Goal: Information Seeking & Learning: Learn about a topic

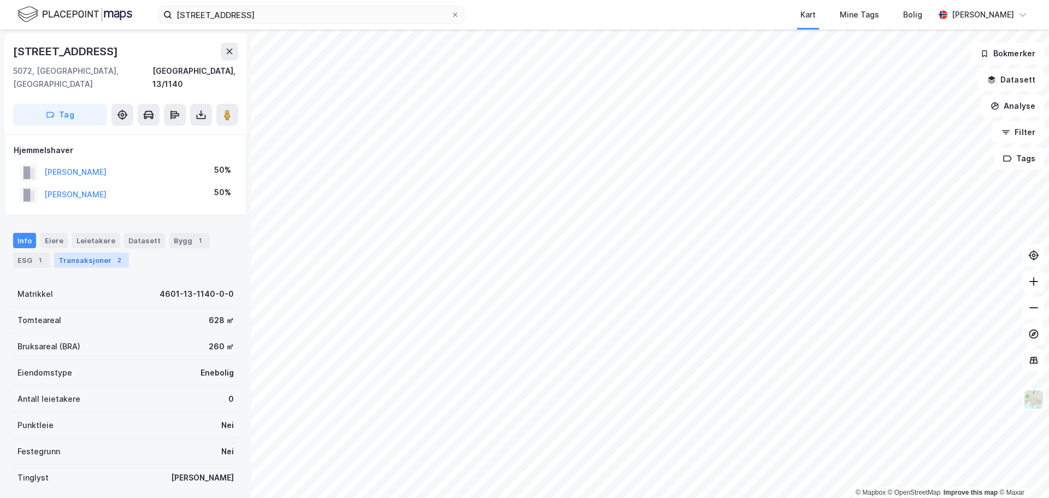
click at [72, 252] on div "Transaksjoner 2" at bounding box center [91, 259] width 75 height 15
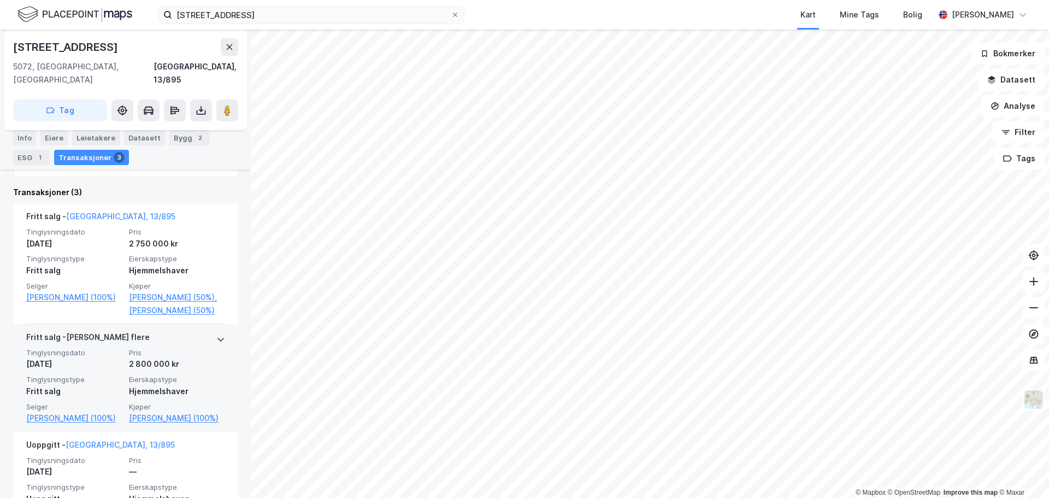
scroll to position [349, 0]
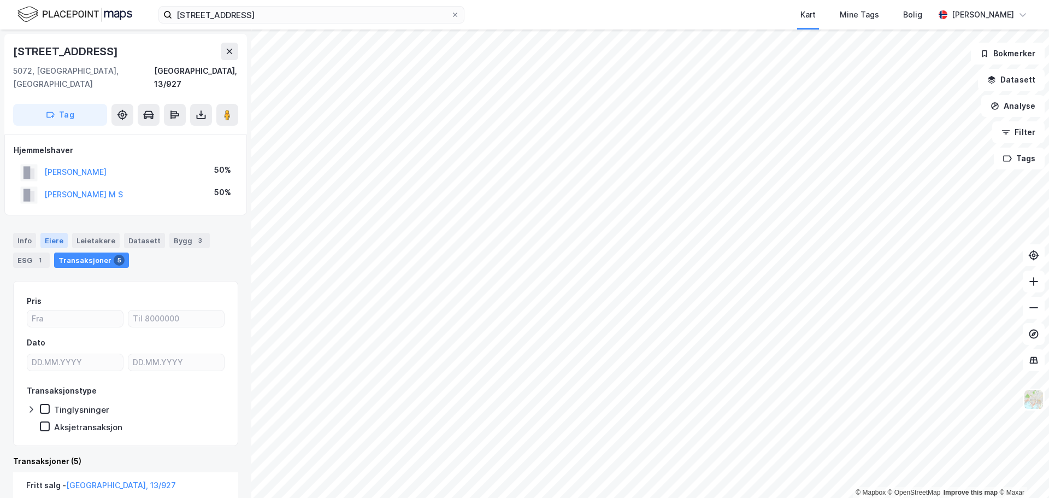
click at [52, 233] on div "Eiere" at bounding box center [53, 240] width 27 height 15
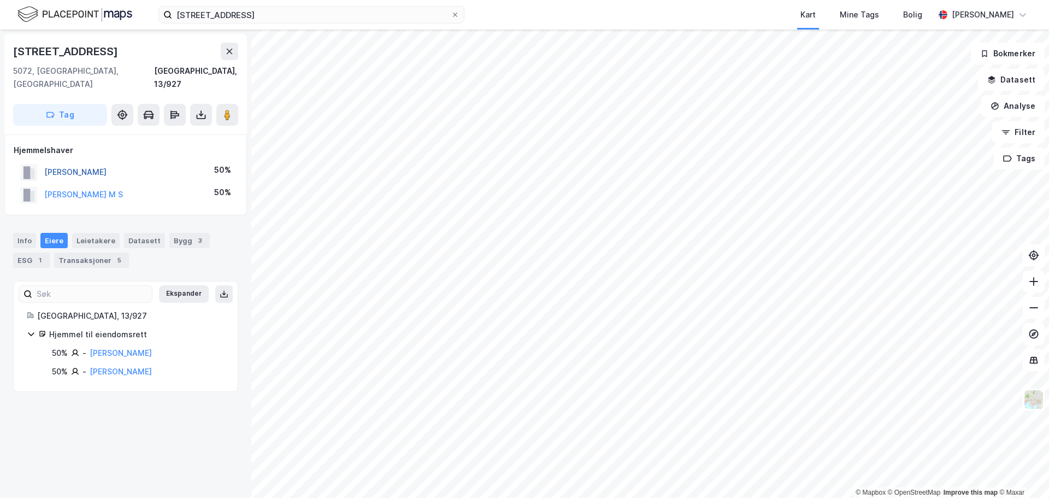
click at [0, 0] on button "[PERSON_NAME]" at bounding box center [0, 0] width 0 height 0
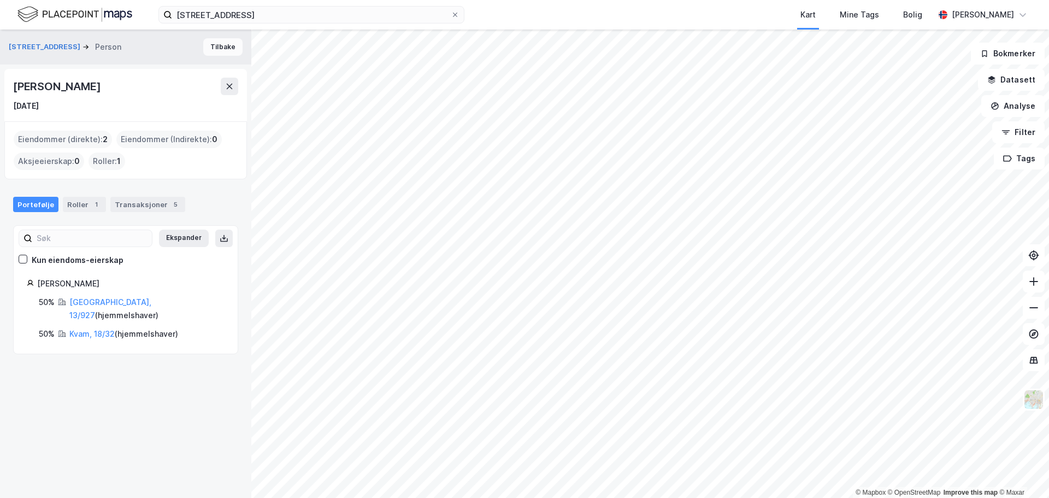
click at [215, 49] on button "Tilbake" at bounding box center [222, 46] width 39 height 17
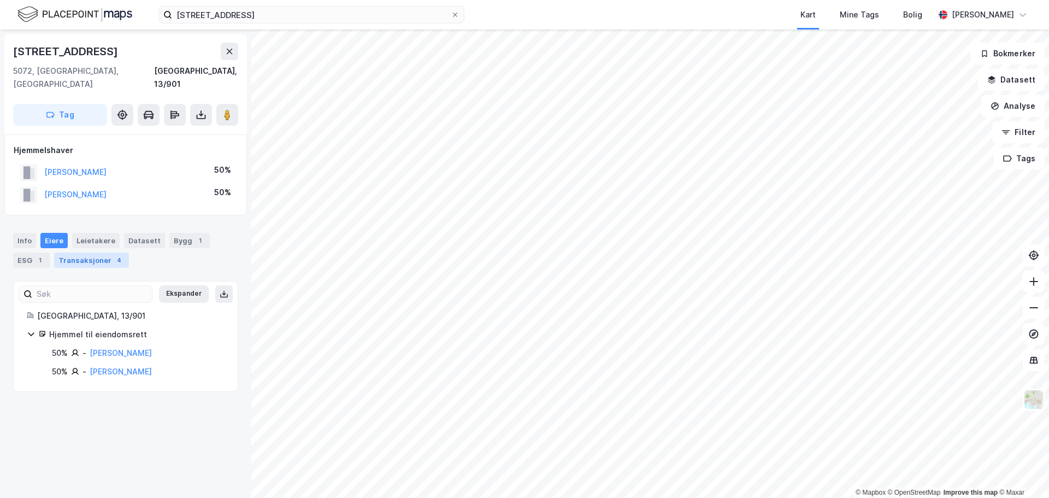
click at [103, 252] on div "Transaksjoner 4" at bounding box center [91, 259] width 75 height 15
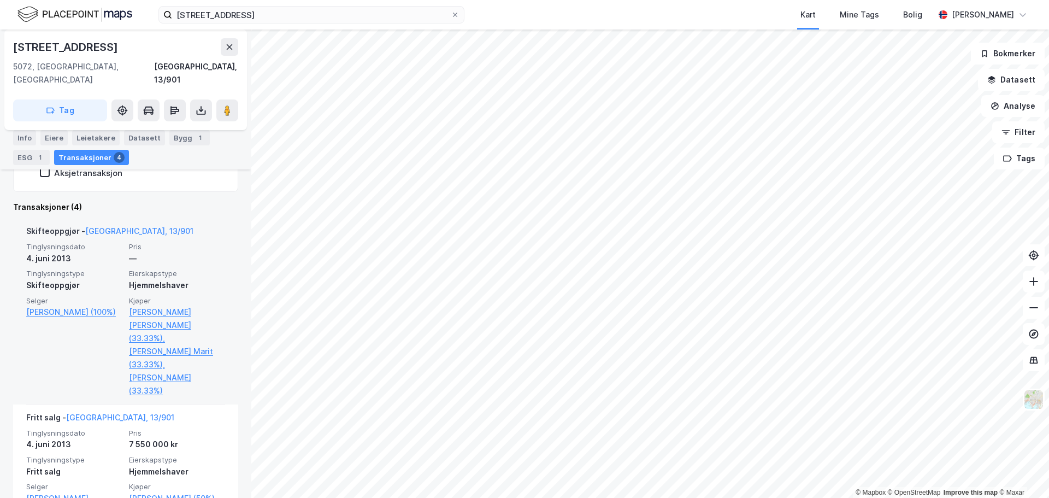
scroll to position [273, 0]
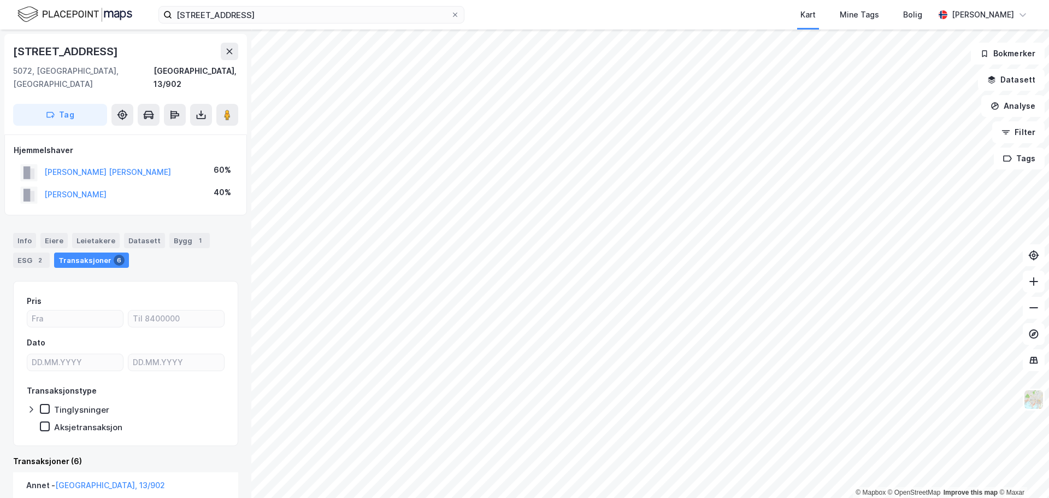
scroll to position [164, 0]
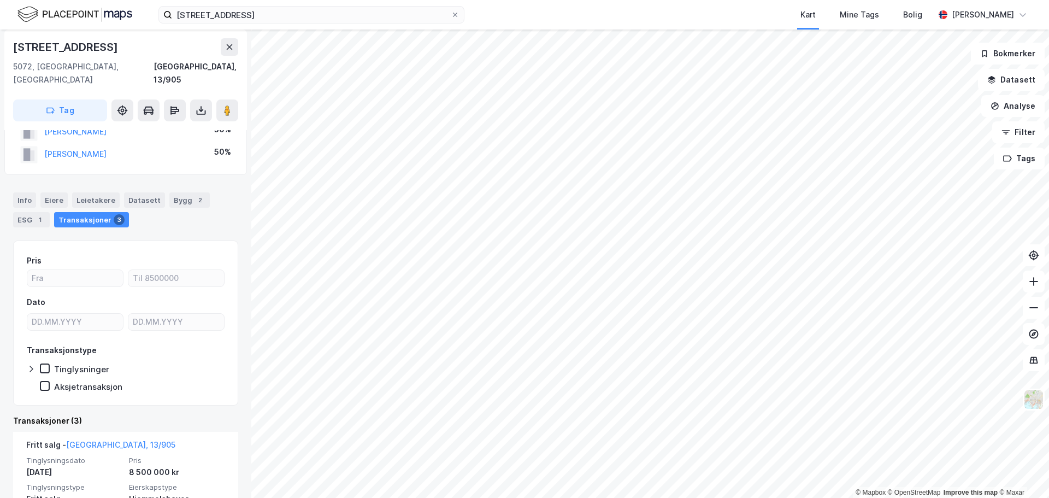
scroll to position [109, 0]
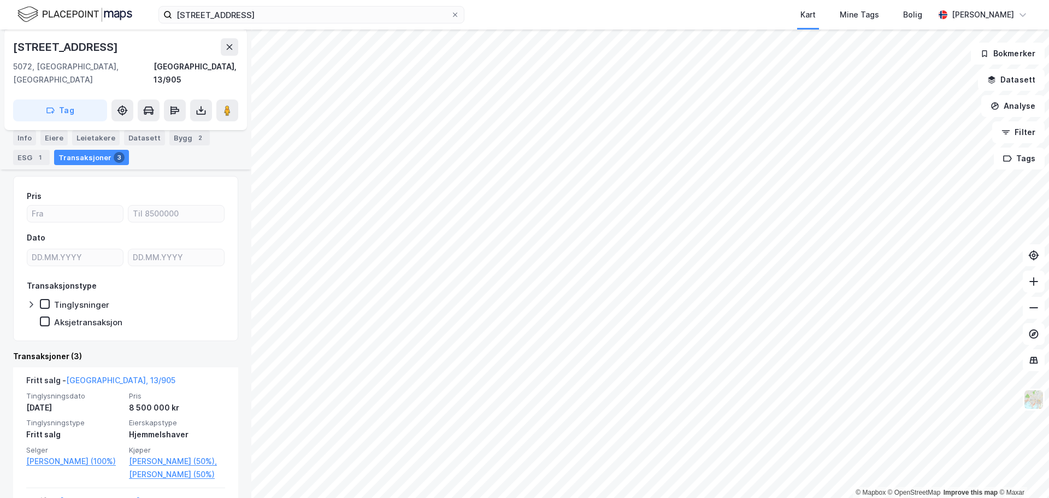
scroll to position [109, 0]
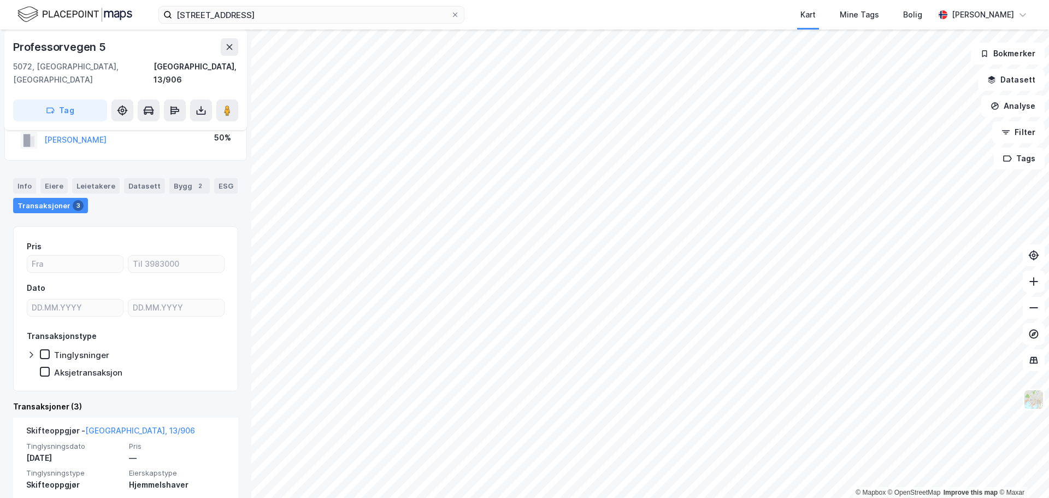
scroll to position [109, 0]
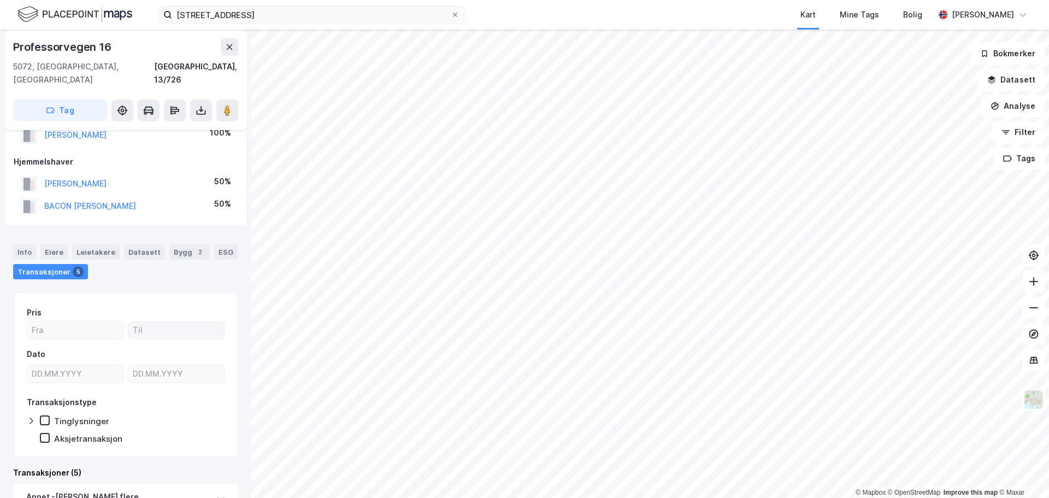
scroll to position [55, 0]
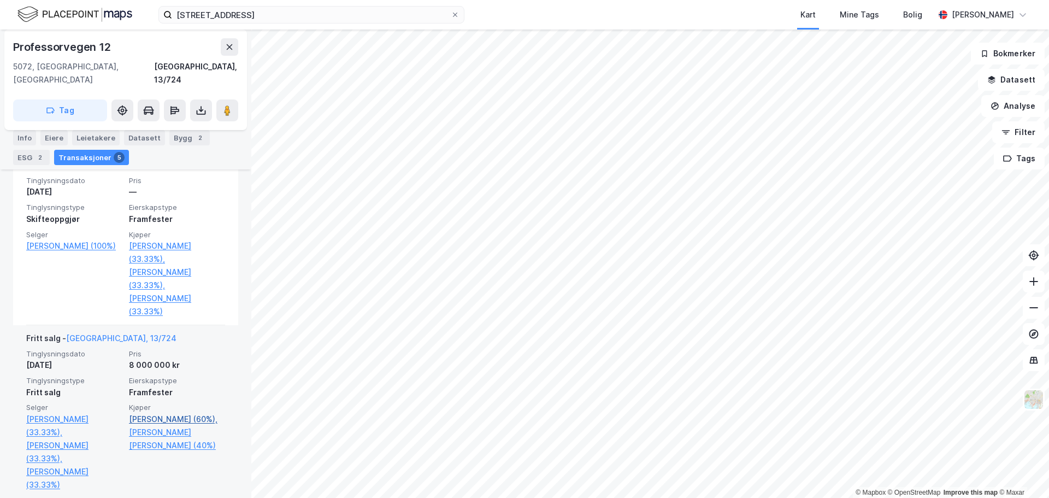
scroll to position [405, 0]
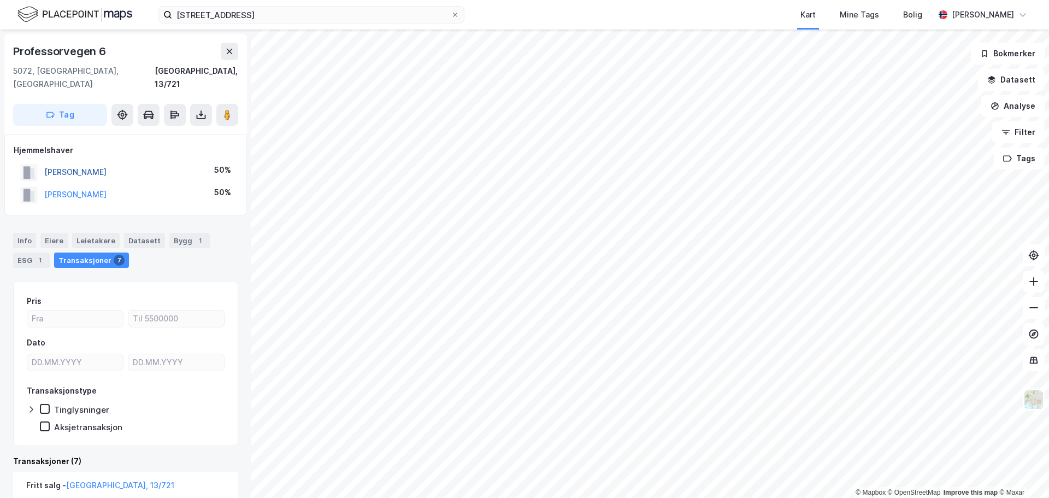
click at [0, 0] on button "[PERSON_NAME]" at bounding box center [0, 0] width 0 height 0
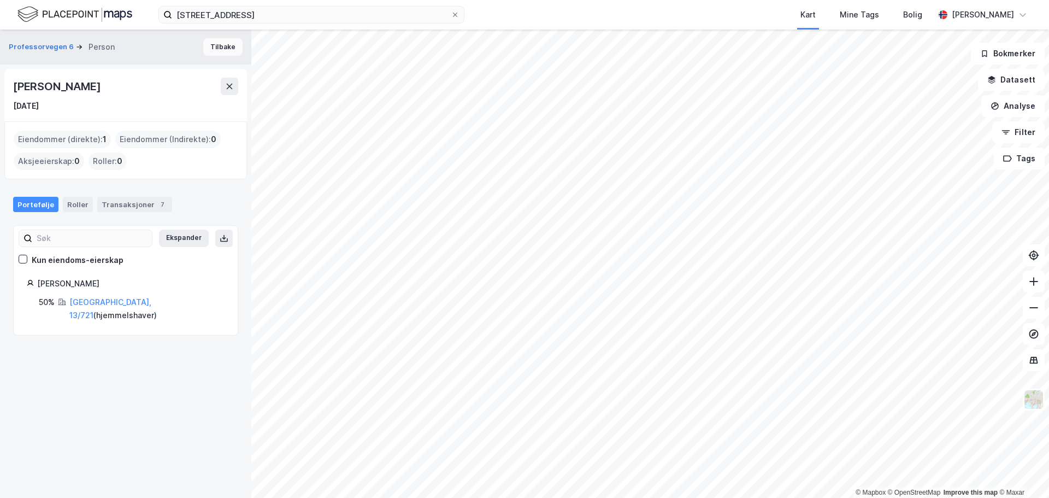
click at [215, 46] on button "Tilbake" at bounding box center [222, 46] width 39 height 17
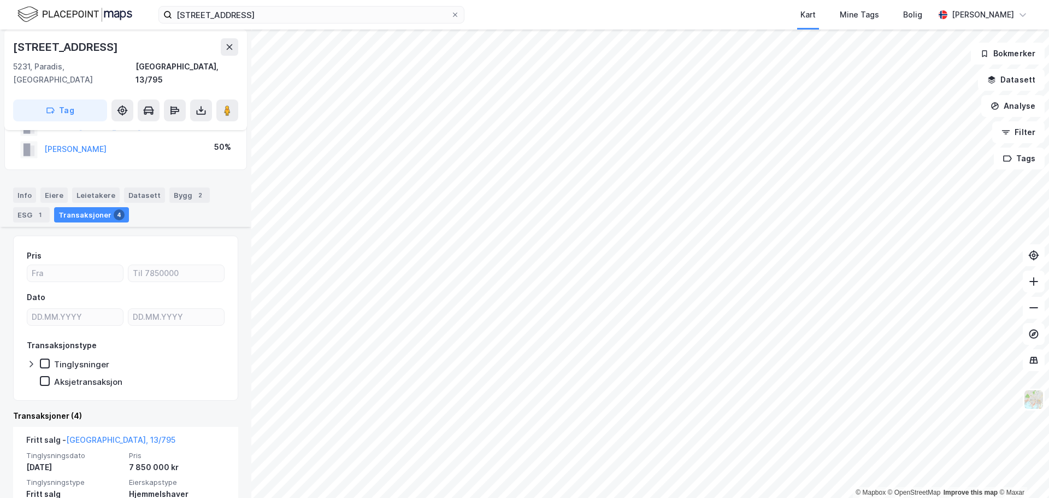
scroll to position [109, 0]
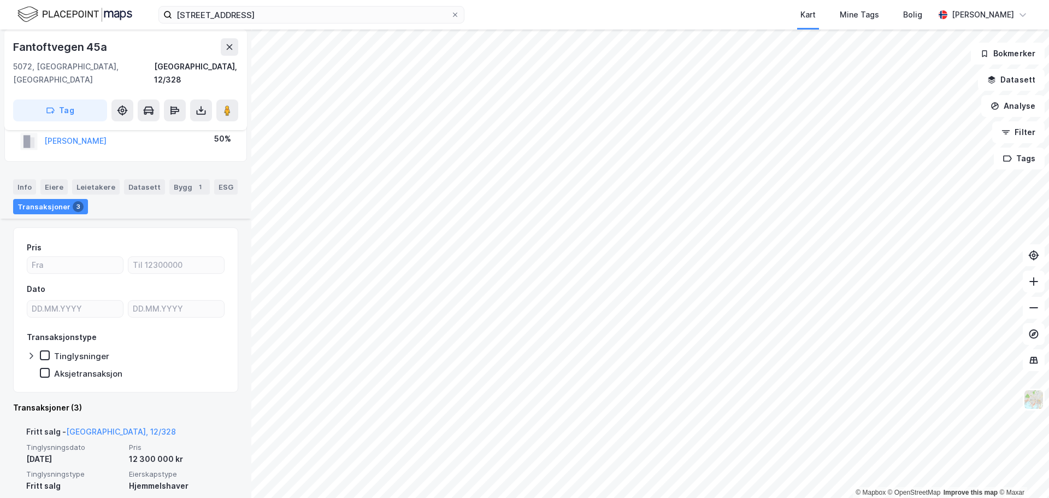
scroll to position [109, 0]
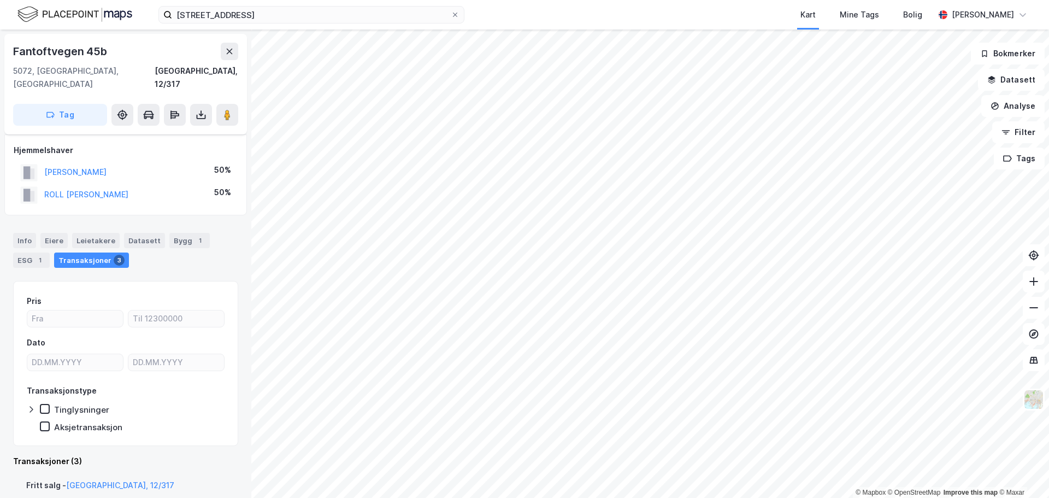
scroll to position [109, 0]
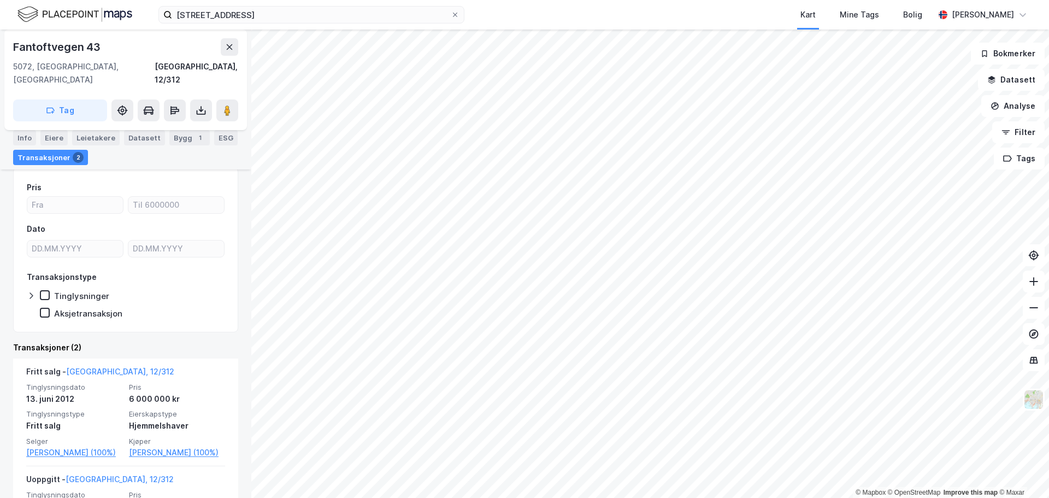
scroll to position [109, 0]
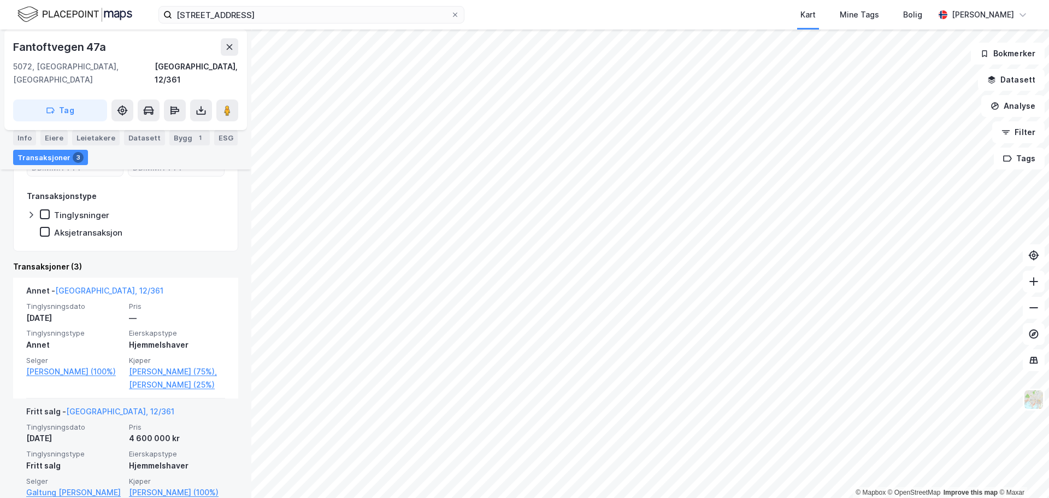
scroll to position [218, 0]
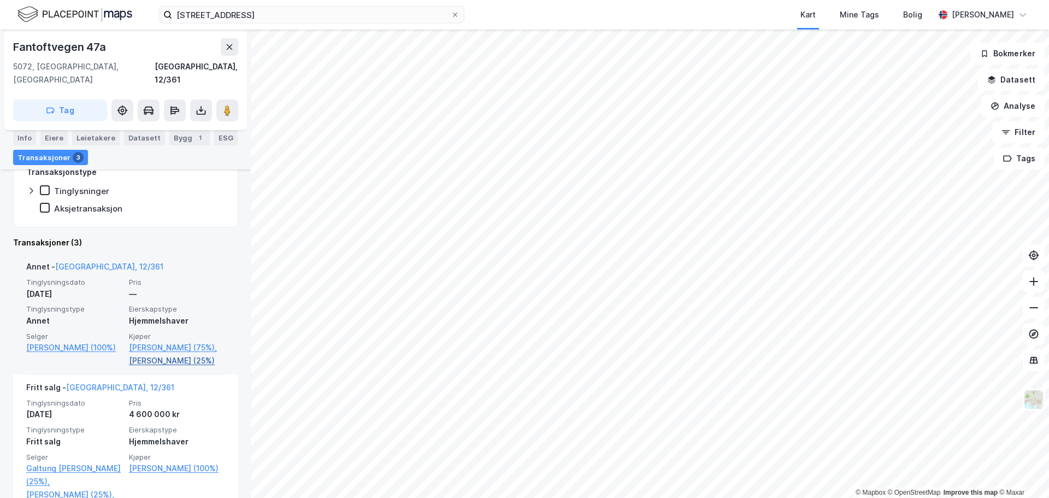
click at [156, 367] on link "[PERSON_NAME] (25%)" at bounding box center [177, 360] width 96 height 13
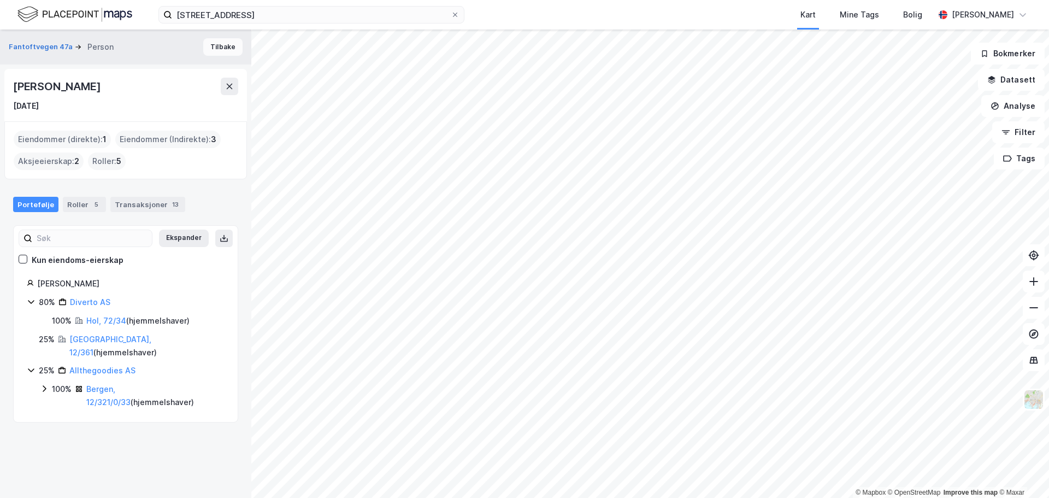
click at [208, 42] on button "Tilbake" at bounding box center [222, 46] width 39 height 17
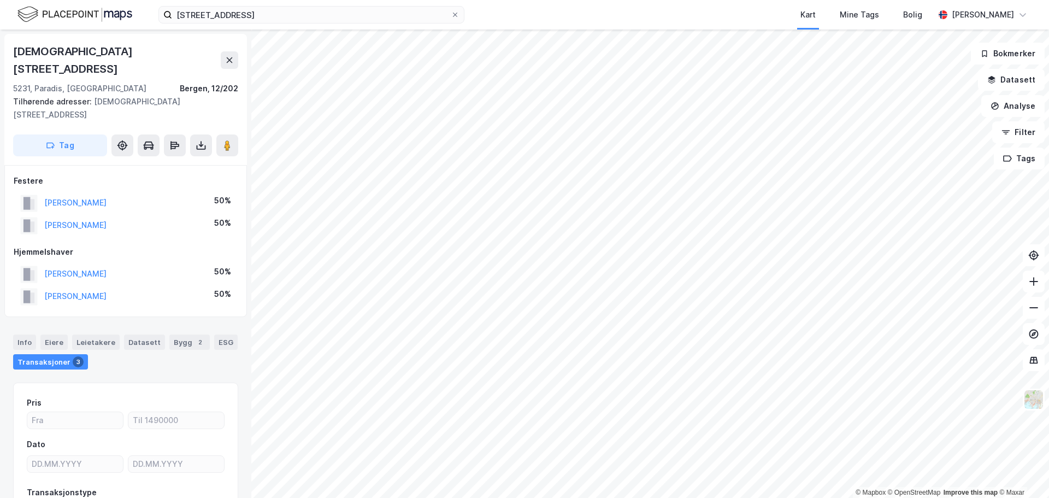
scroll to position [1, 0]
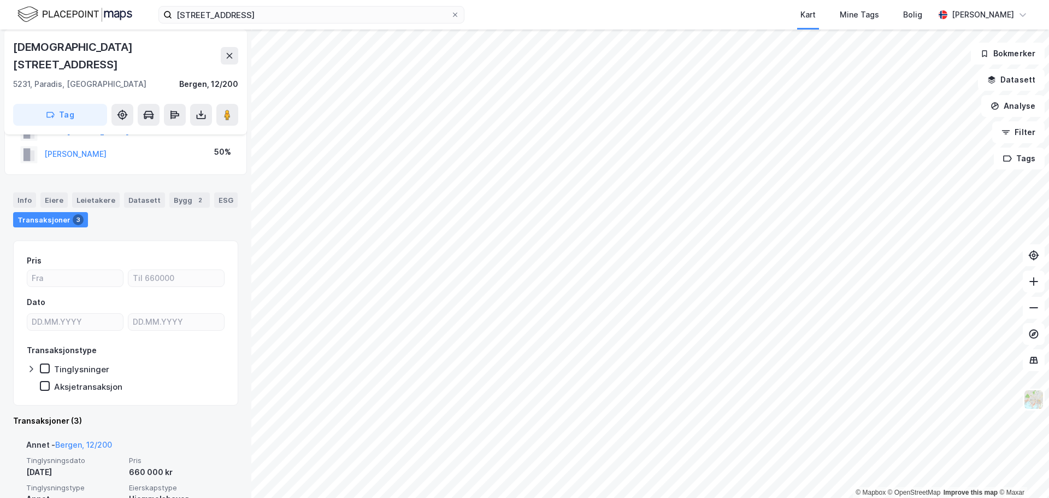
scroll to position [109, 0]
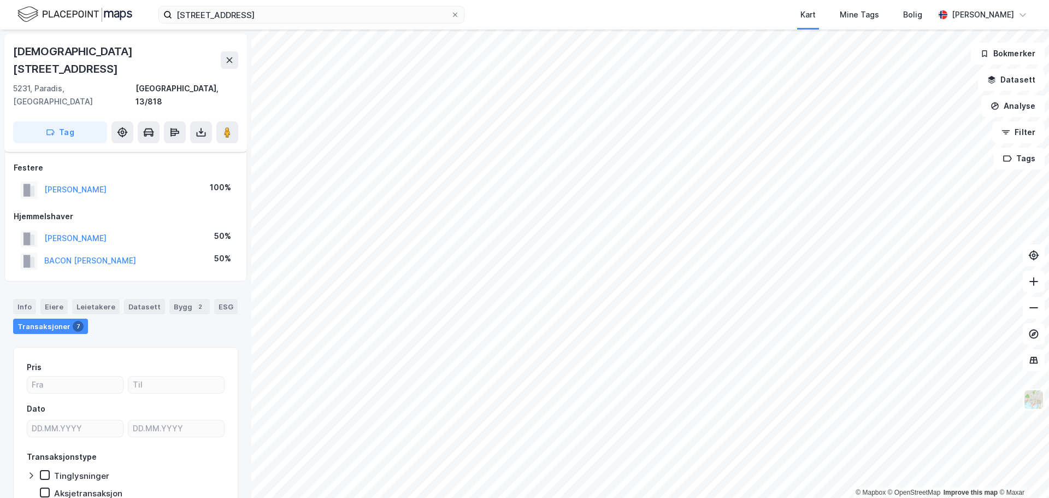
scroll to position [23, 0]
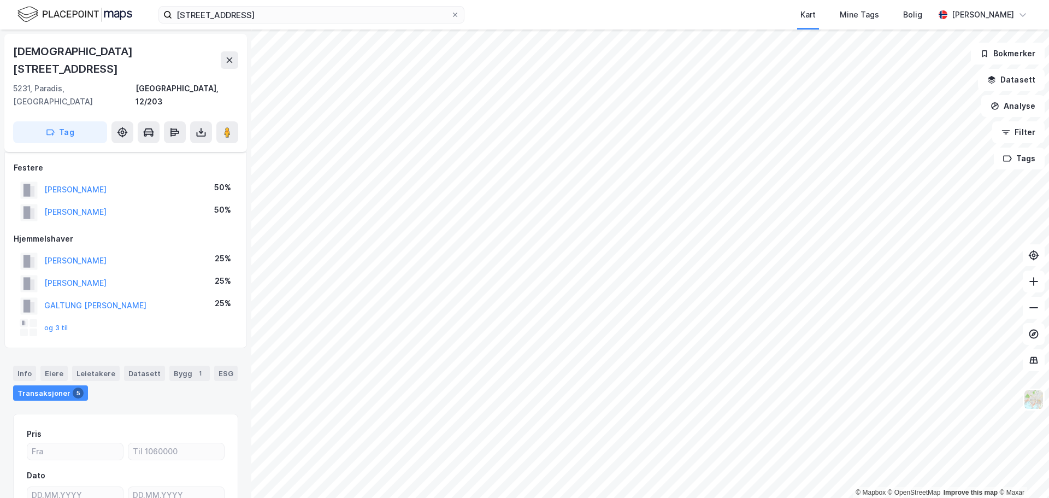
scroll to position [23, 0]
